Goal: Navigation & Orientation: Find specific page/section

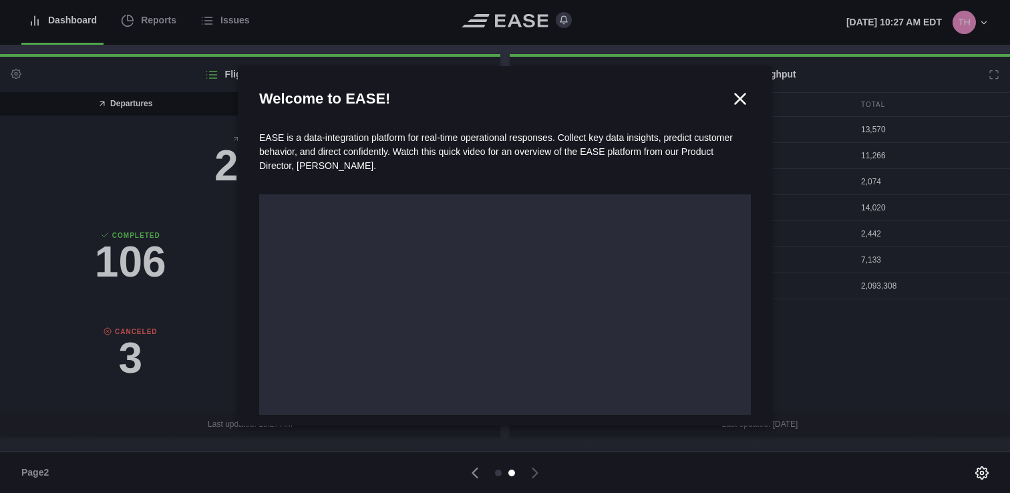
click at [730, 92] on icon at bounding box center [740, 99] width 20 height 20
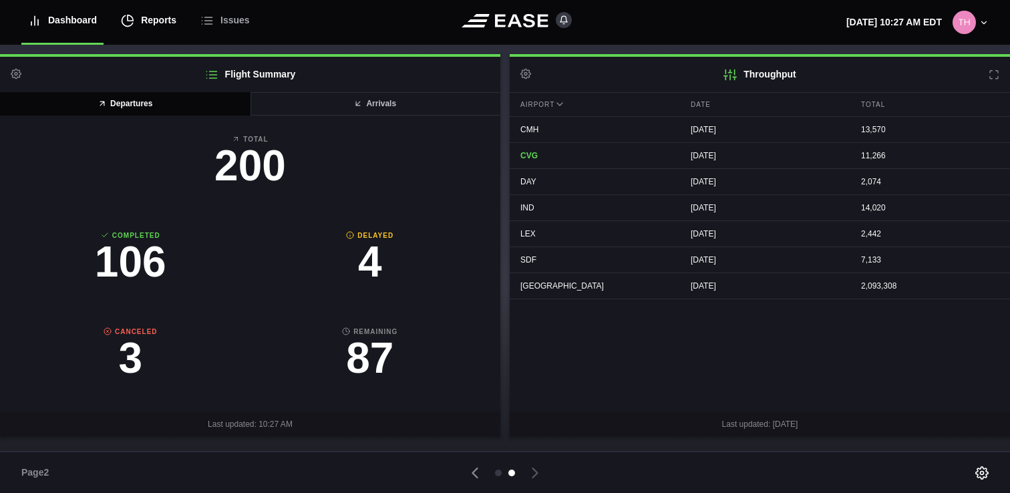
click at [162, 28] on div "Reports" at bounding box center [148, 20] width 55 height 45
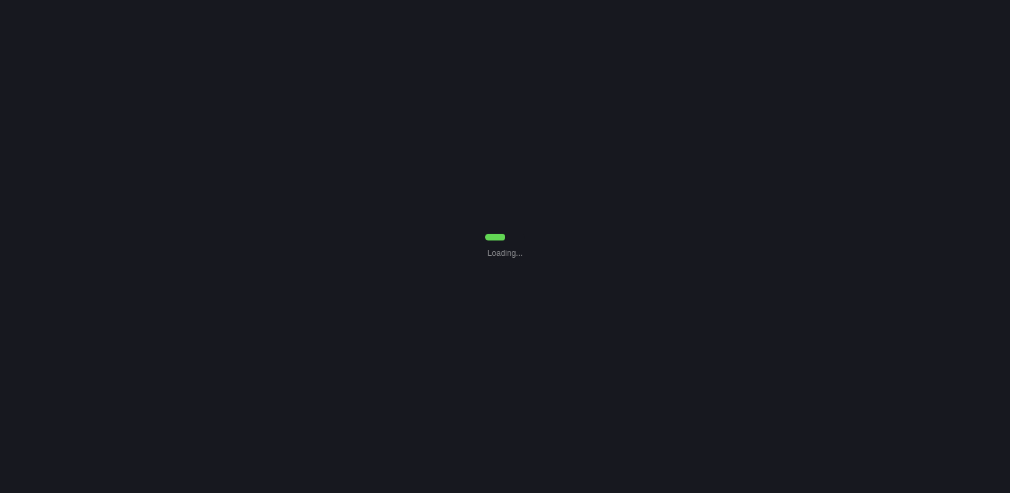
select select "7"
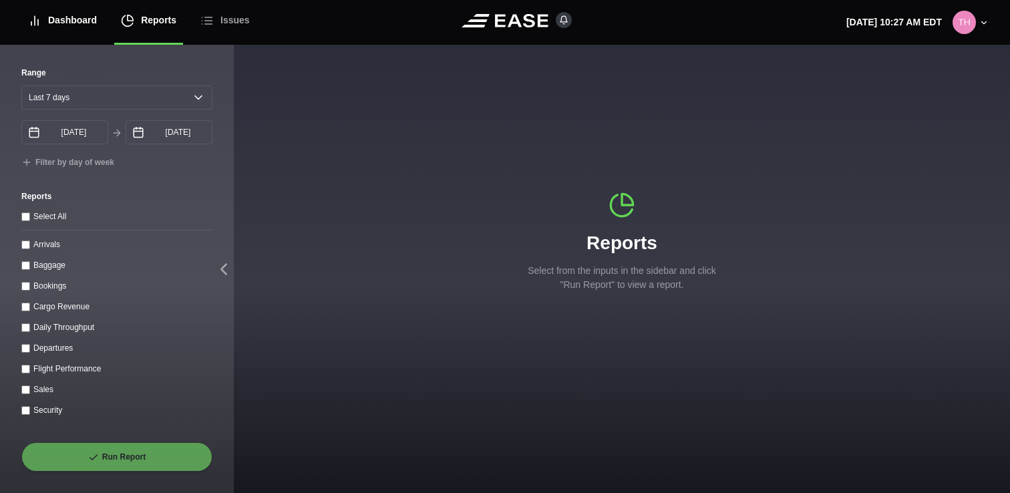
click at [56, 19] on div "Dashboard" at bounding box center [62, 20] width 69 height 45
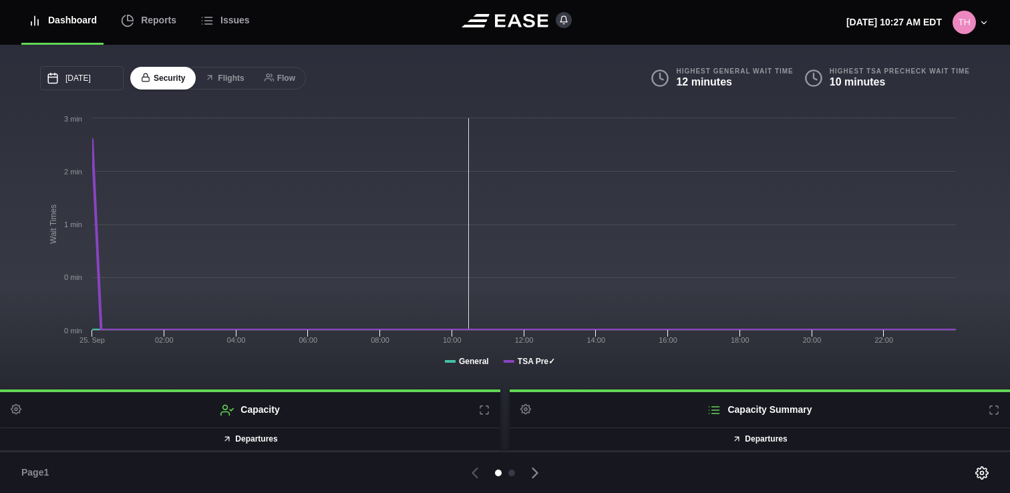
drag, startPoint x: 412, startPoint y: 391, endPoint x: 411, endPoint y: 346, distance: 44.8
click at [411, 346] on div "09/25/2025 September Sun Mon Tue Wed Thu Fri Sat 31 Sep 1 2 3 4 5 6 7 8 9 10 11…" at bounding box center [505, 241] width 1010 height 392
click at [532, 470] on icon at bounding box center [535, 473] width 19 height 19
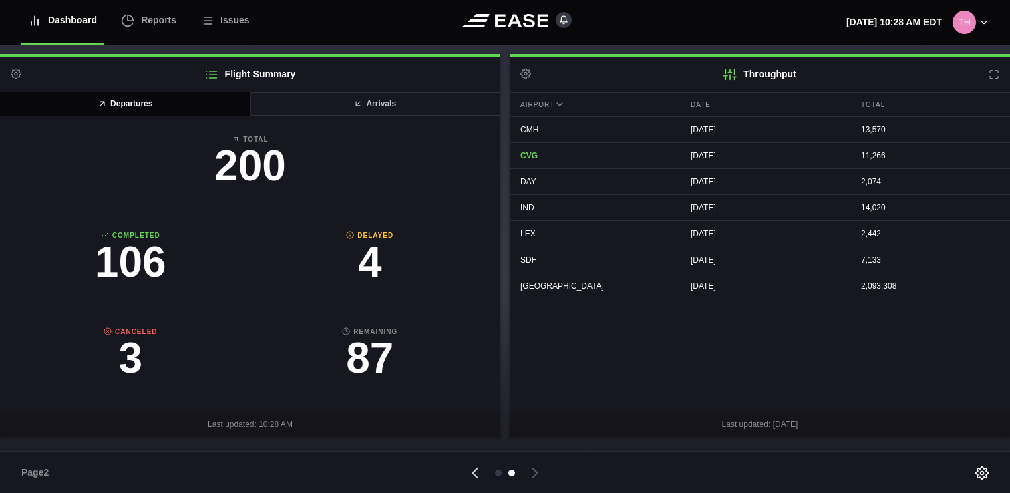
click at [478, 477] on icon at bounding box center [475, 473] width 19 height 19
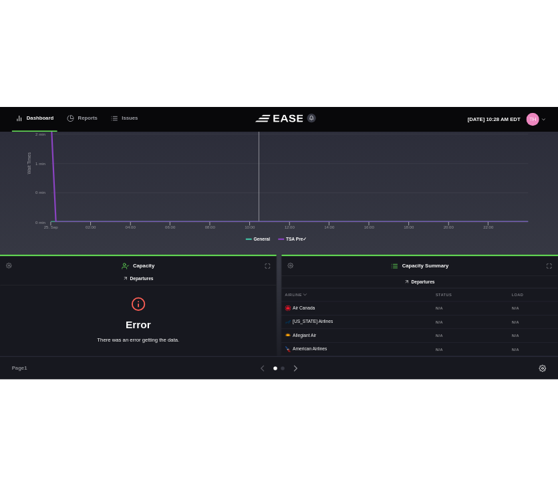
scroll to position [7, 0]
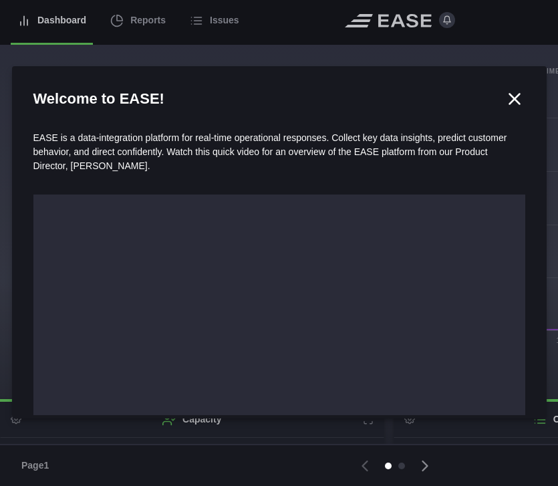
drag, startPoint x: 504, startPoint y: 96, endPoint x: 505, endPoint y: 110, distance: 14.1
click at [509, 96] on icon at bounding box center [514, 99] width 10 height 10
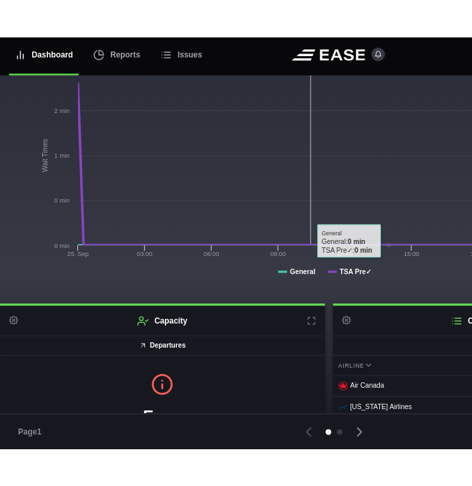
scroll to position [132, 0]
